Goal: Transaction & Acquisition: Purchase product/service

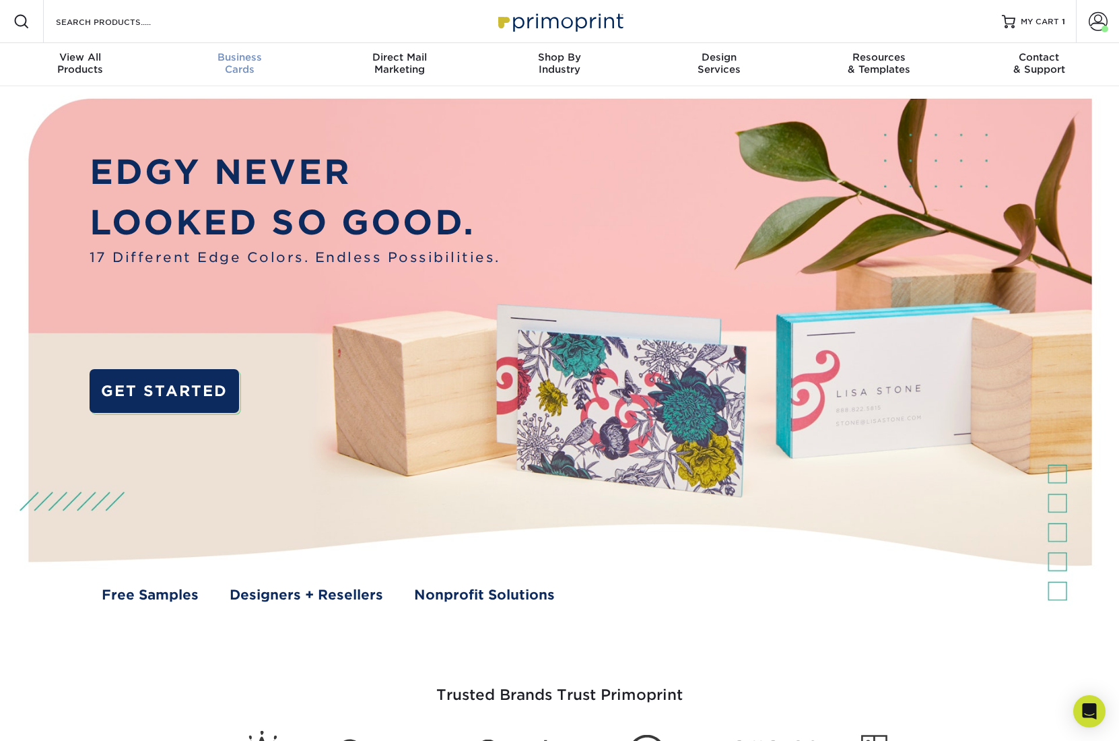
click at [242, 60] on span "Business" at bounding box center [240, 57] width 160 height 12
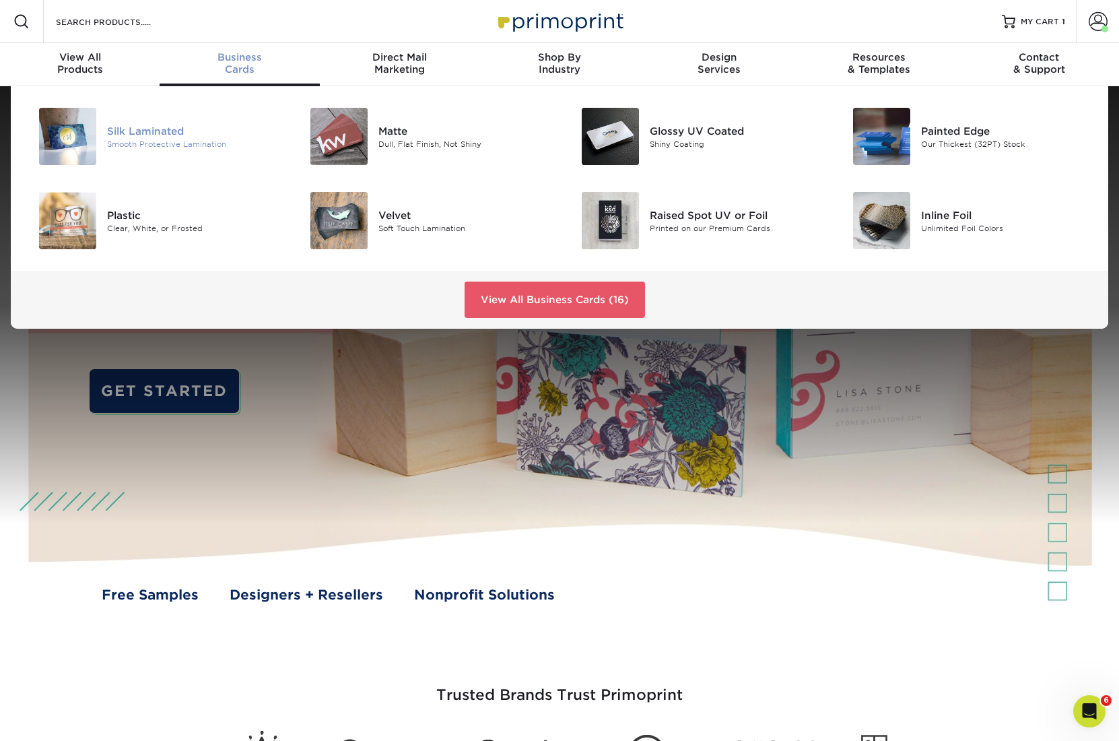
click at [163, 133] on div "Silk Laminated" at bounding box center [192, 130] width 171 height 15
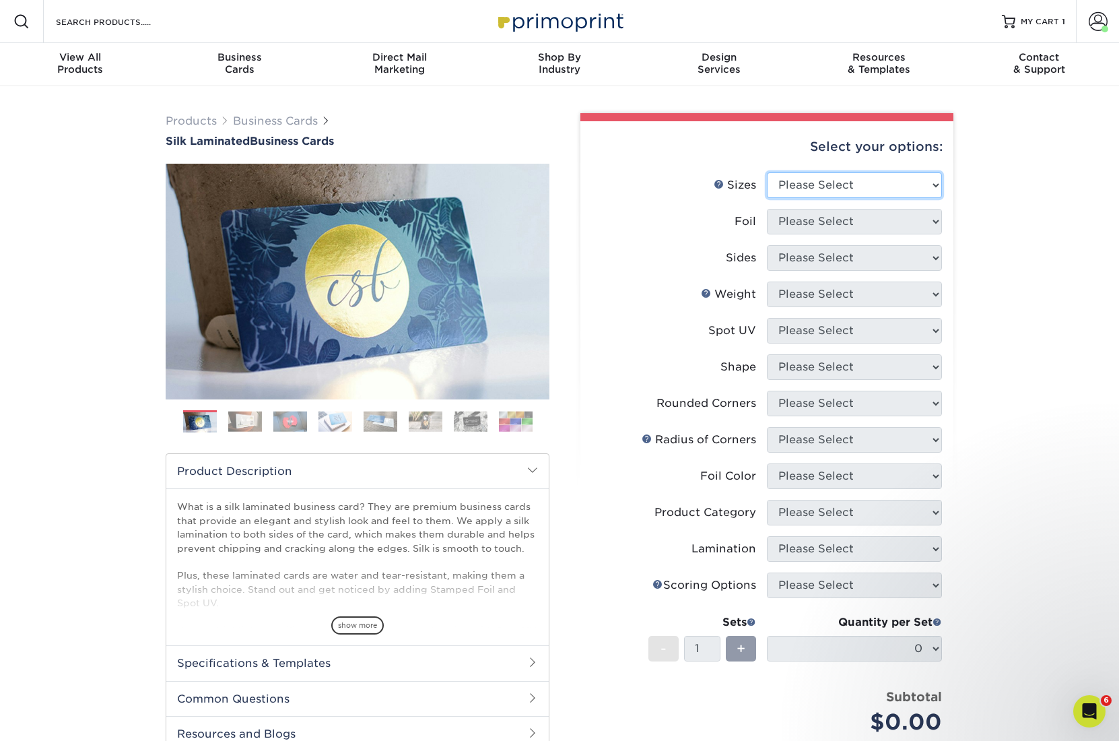
select select "2.00x3.50"
select select "0"
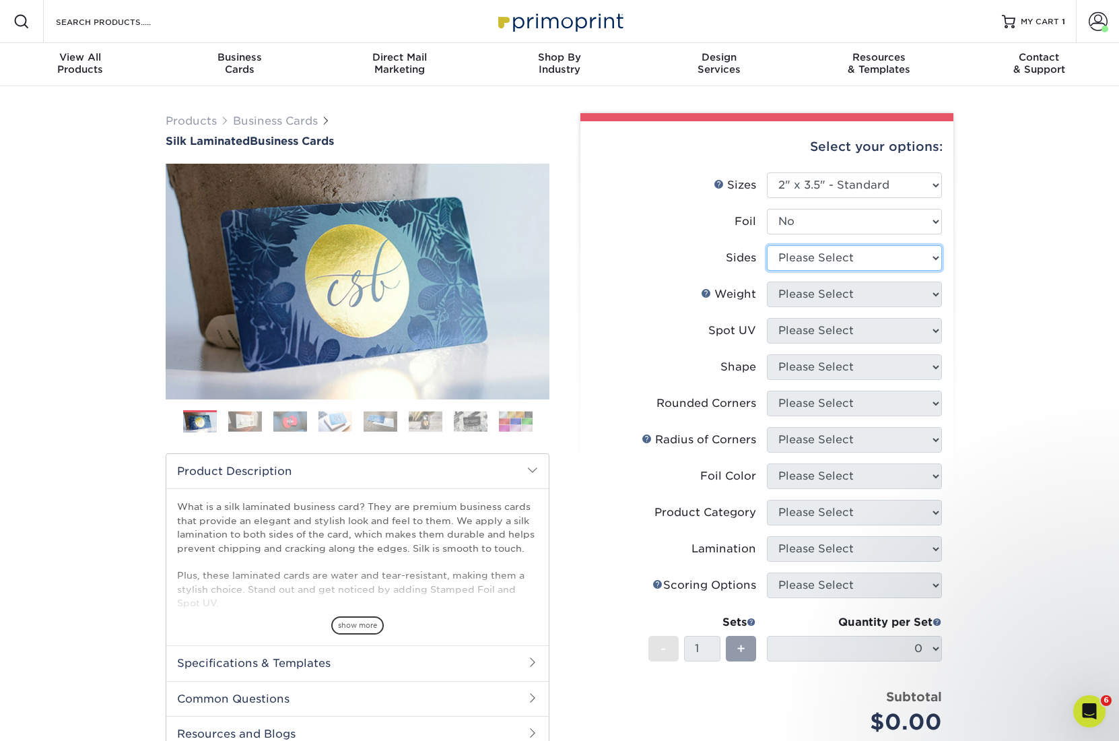
select select "13abbda7-1d64-4f25-8bb2-c179b224825d"
select select "16PT"
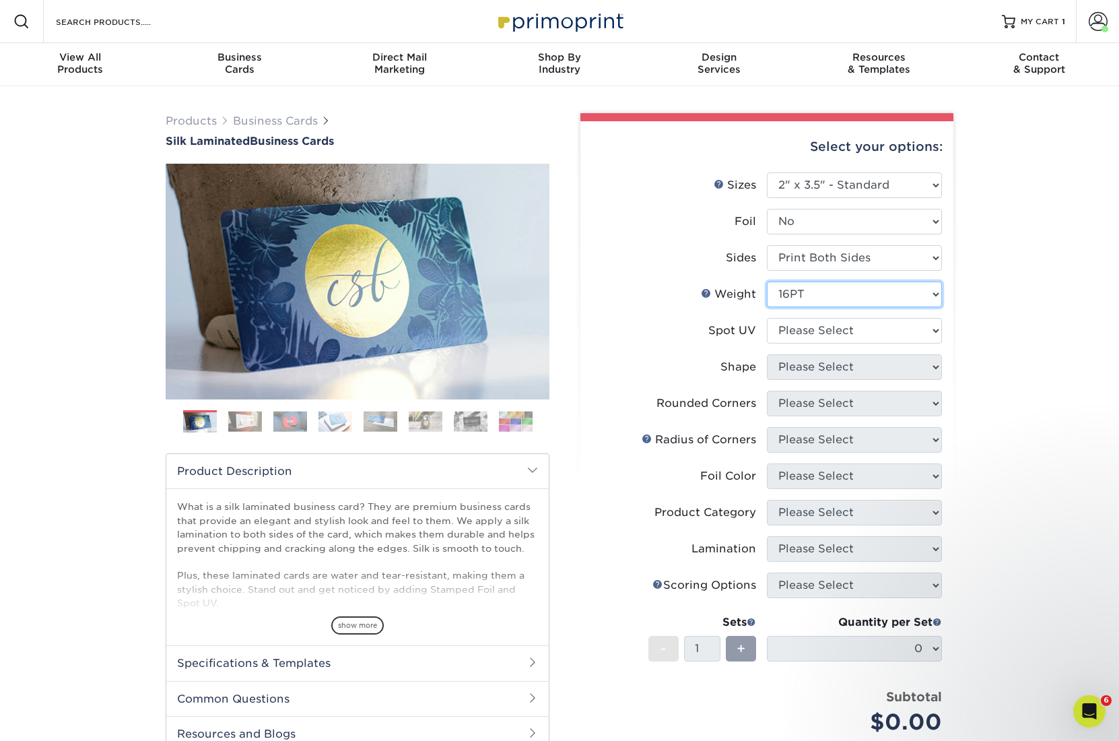
drag, startPoint x: 835, startPoint y: 296, endPoint x: 837, endPoint y: 327, distance: 31.7
click at [837, 327] on ul "Sizes Help Sizes Please Select 1.5" x 3.5" - Mini 1.75" x 3.5" - Mini 2" x 2" -…" at bounding box center [767, 463] width 352 height 583
select select "0"
select select "standard"
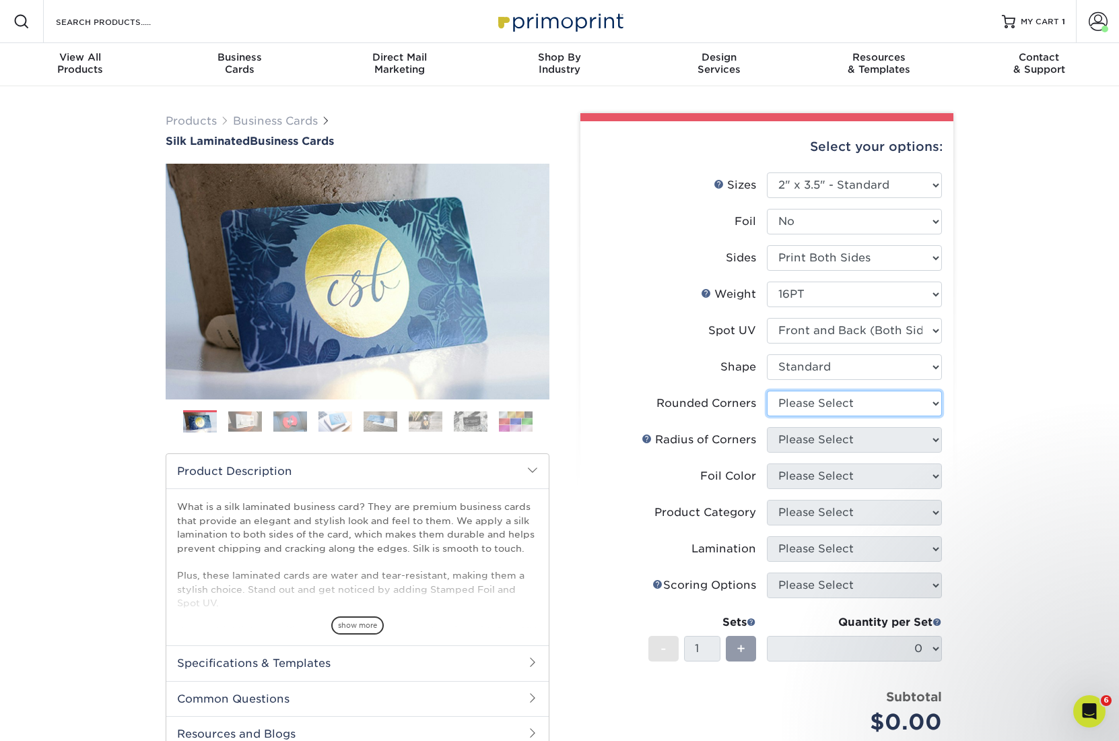
select select "0"
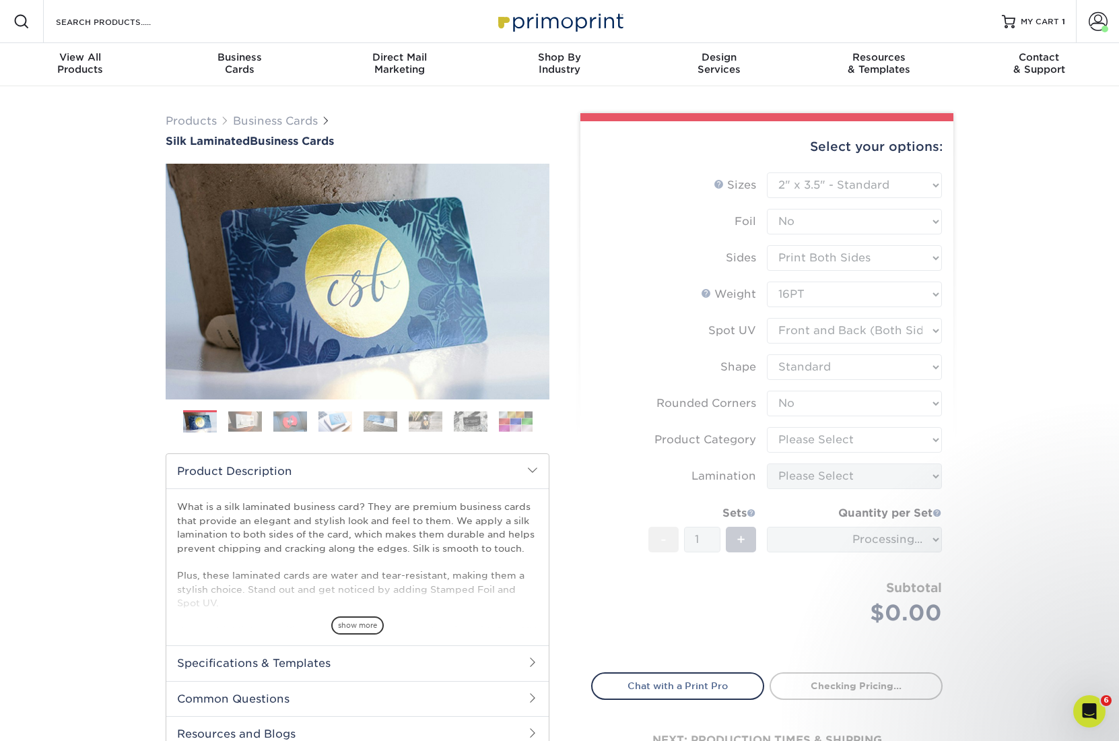
click at [832, 439] on form "Sizes Help Sizes Please Select 1.5" x 3.5" - Mini 1.75" x 3.5" - Mini 2" x 2" -…" at bounding box center [767, 414] width 352 height 484
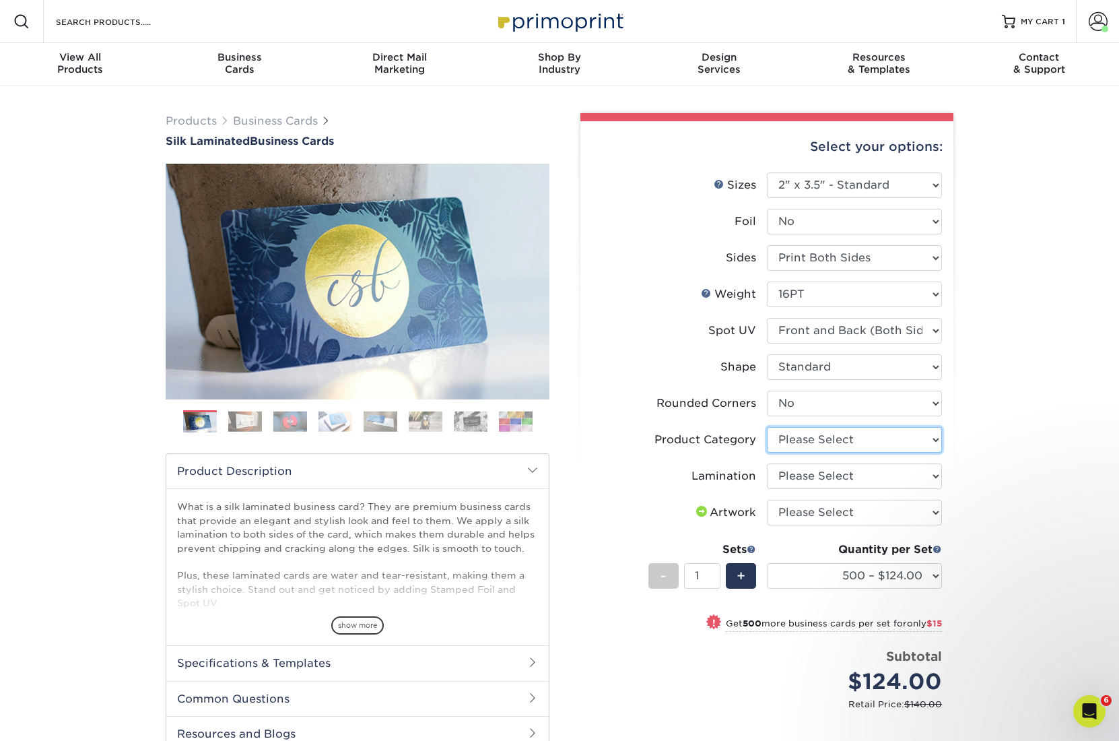
select select "3b5148f1-0588-4f88-a218-97bcfdce65c1"
drag, startPoint x: 832, startPoint y: 439, endPoint x: 835, endPoint y: 476, distance: 36.5
click at [835, 475] on ul "Sizes Help Sizes Please Select 1.5" x 3.5" - Mini 1.75" x 3.5" - Mini 2" x 2" -…" at bounding box center [767, 449] width 352 height 555
select select "ccacb42f-45f7-42d3-bbd3-7c8421cf37f0"
select select "upload"
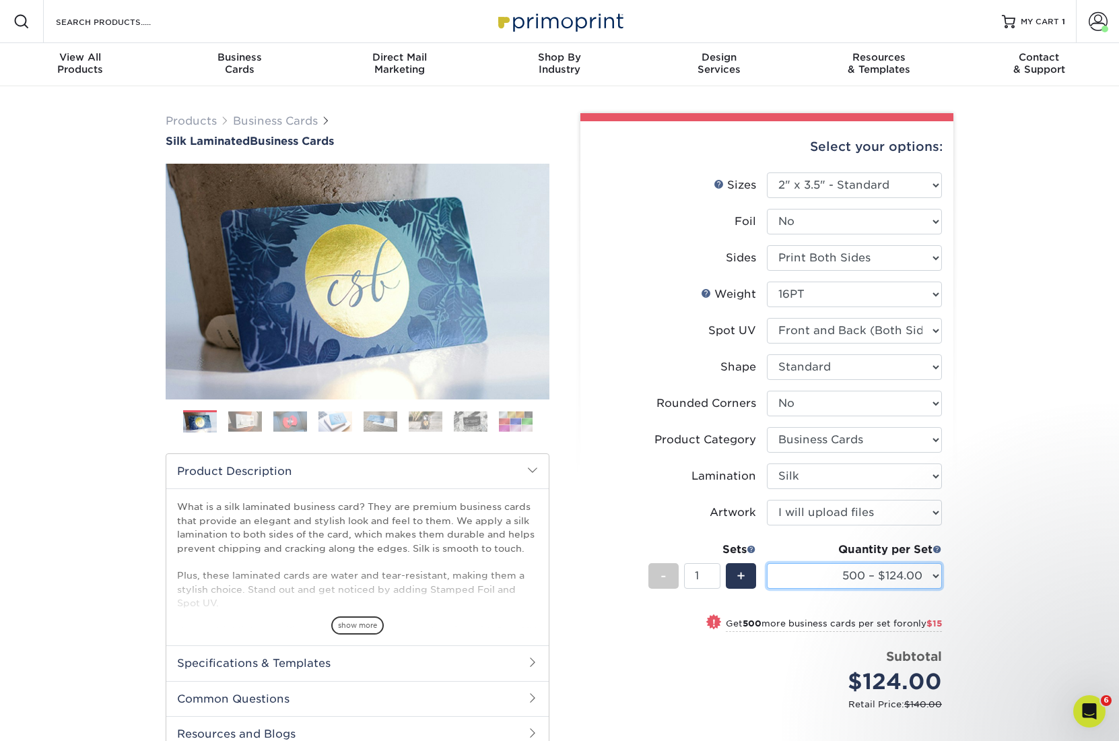
select select "1000 – $139.00"
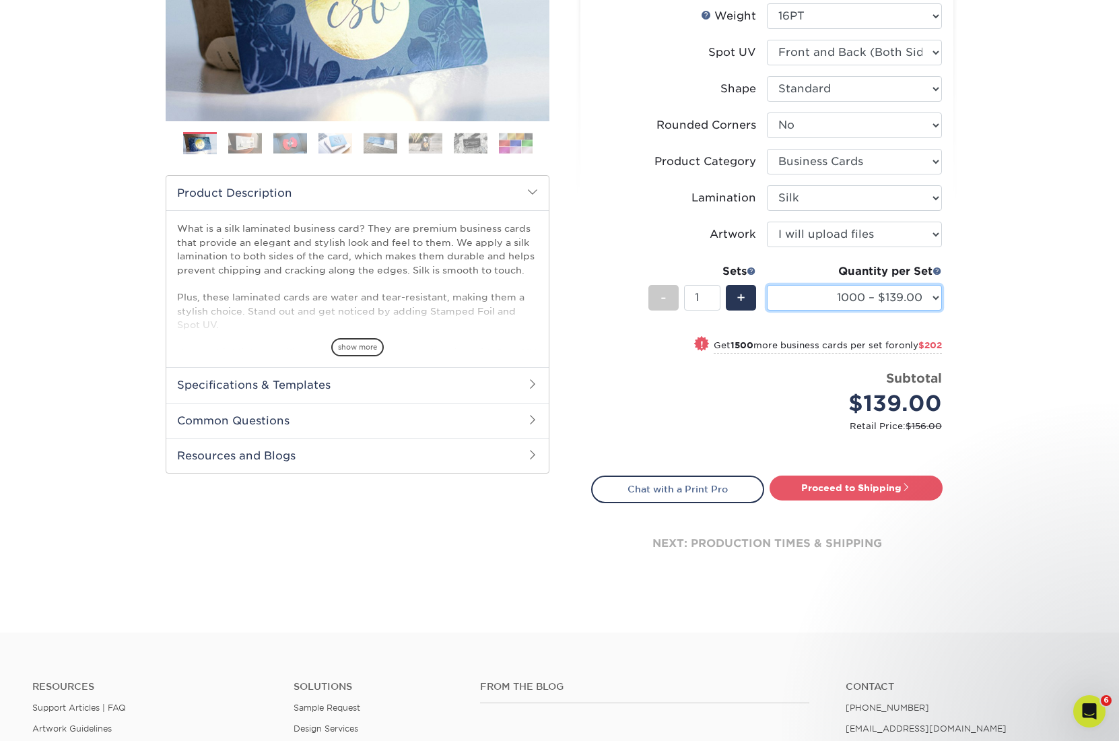
scroll to position [328, 0]
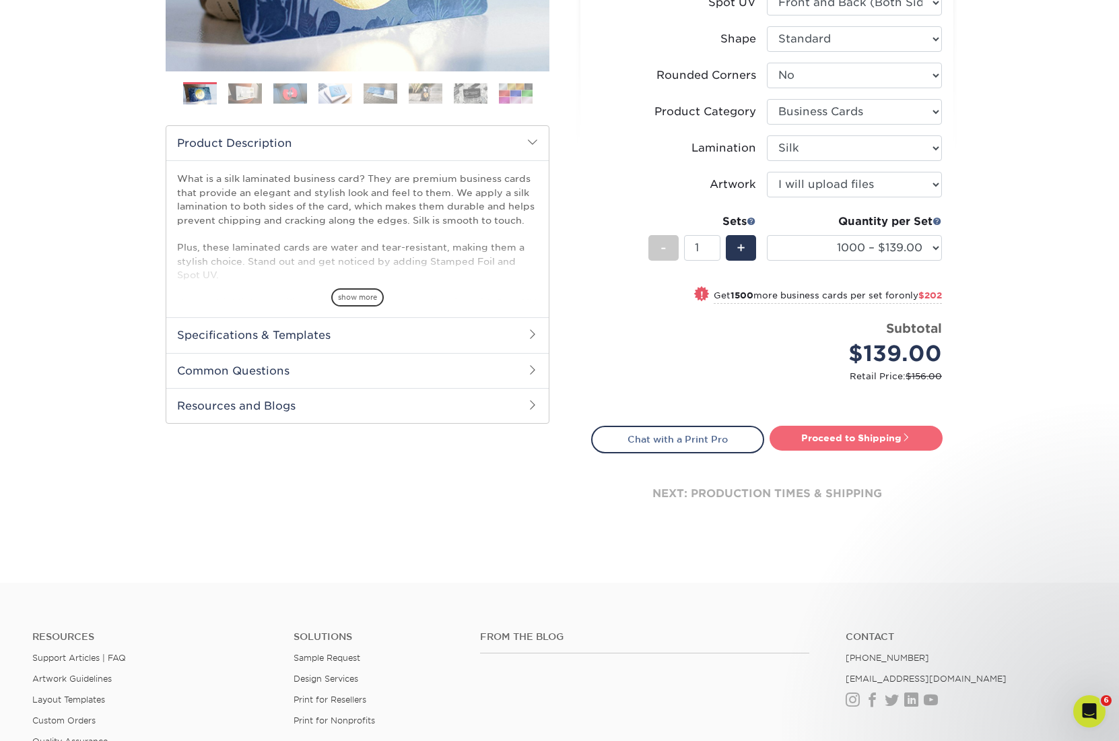
drag, startPoint x: 906, startPoint y: 436, endPoint x: 942, endPoint y: 436, distance: 35.7
click at [906, 436] on span at bounding box center [906, 436] width 9 height 9
type input "Set 1"
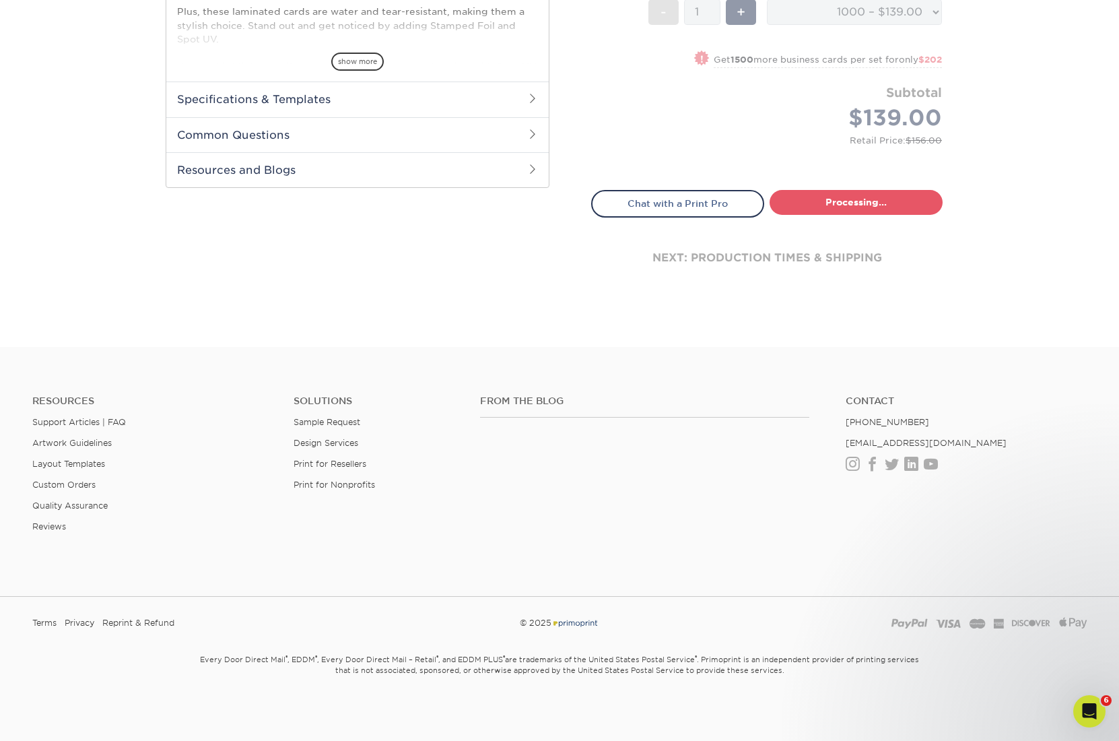
select select "cb454609-49fa-4780-9579-c9522ab991d3"
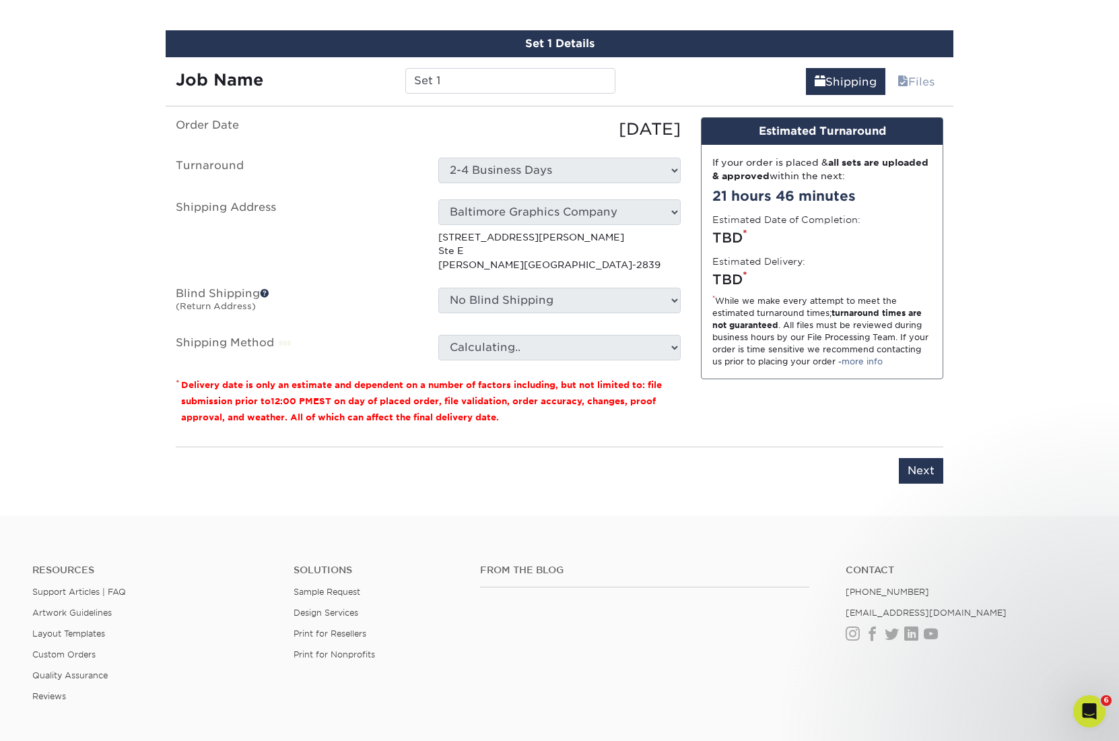
scroll to position [792, 0]
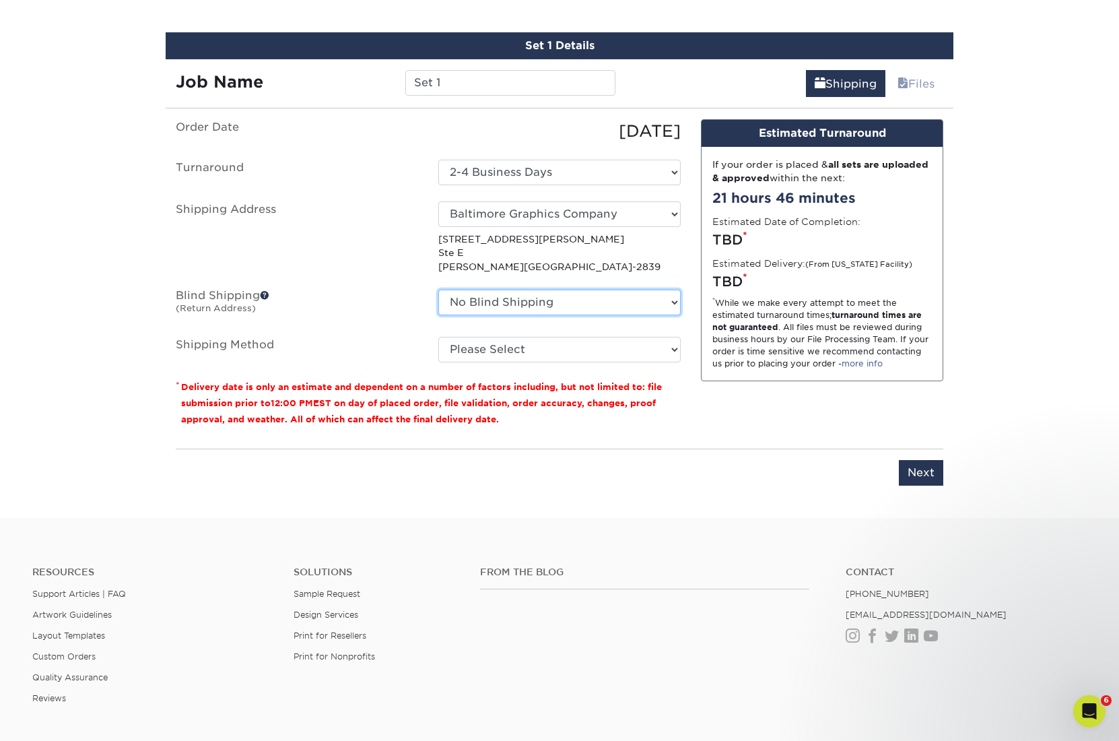
select select "1437"
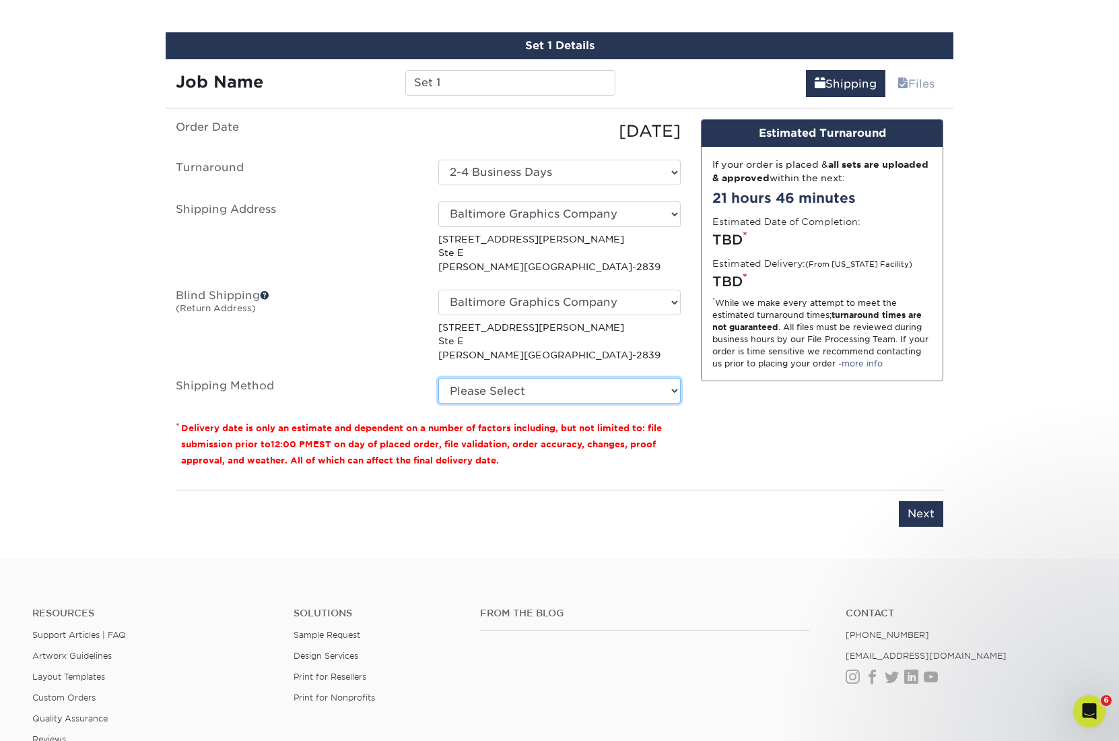
select select "03"
